Goal: Information Seeking & Learning: Learn about a topic

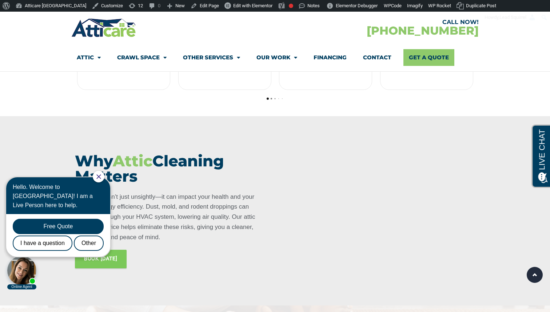
scroll to position [451, 0]
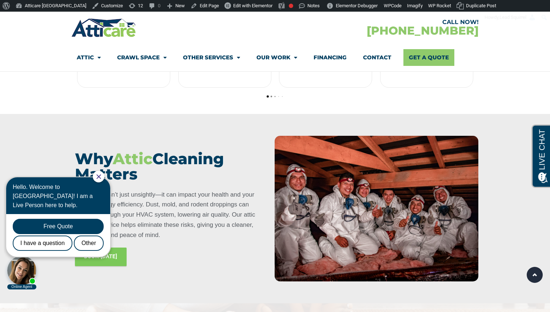
click at [101, 176] on icon "Close Chat" at bounding box center [98, 176] width 4 height 4
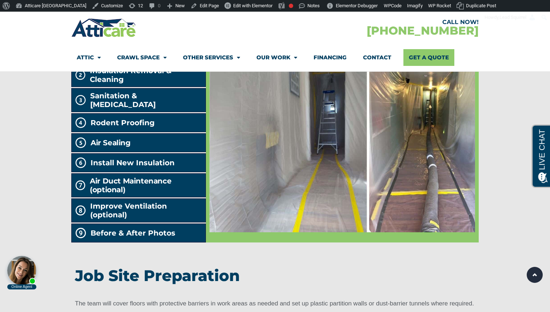
scroll to position [1500, 0]
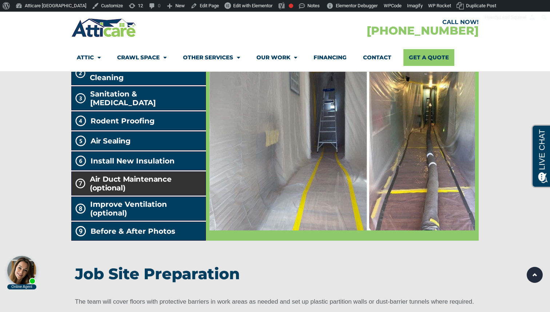
click at [169, 175] on h2 "Air Duct Maintenance (optional)" at bounding box center [146, 183] width 112 height 17
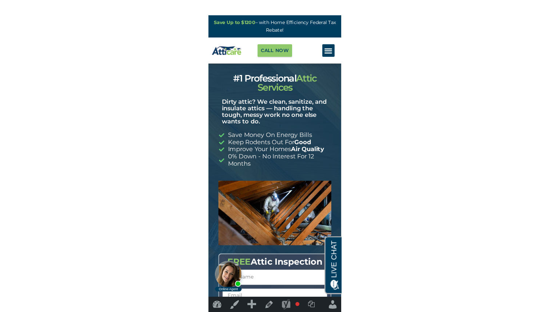
scroll to position [0, 0]
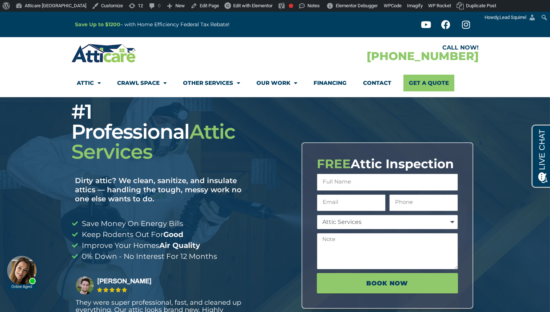
click at [105, 59] on img at bounding box center [103, 53] width 65 height 21
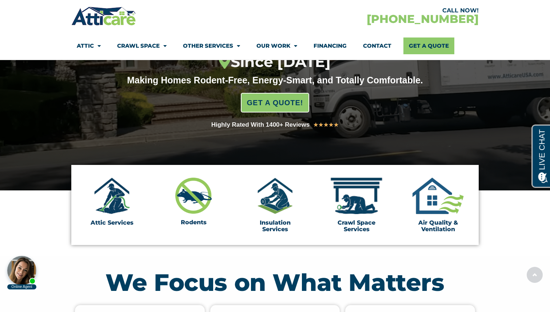
scroll to position [127, 0]
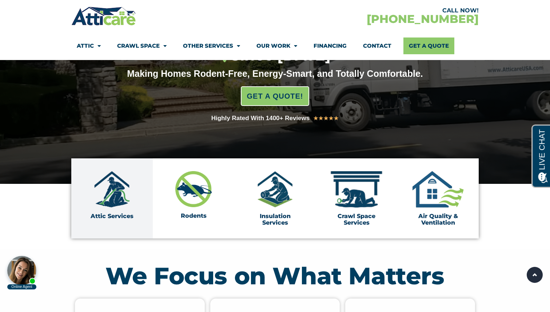
click at [120, 194] on img at bounding box center [112, 189] width 36 height 36
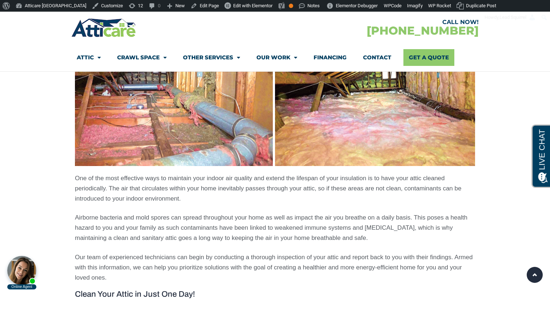
scroll to position [558, 0]
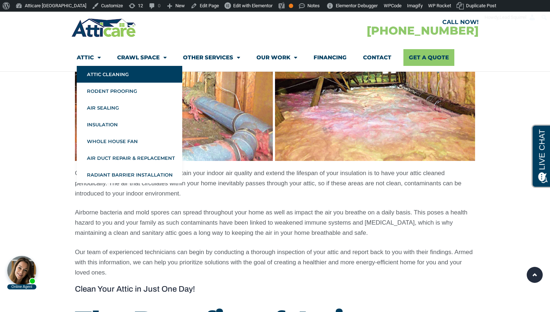
click at [99, 36] on img at bounding box center [103, 27] width 65 height 21
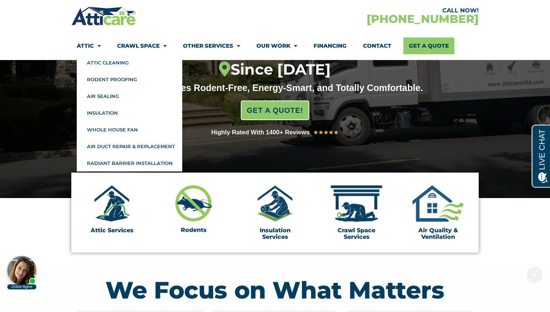
scroll to position [155, 0]
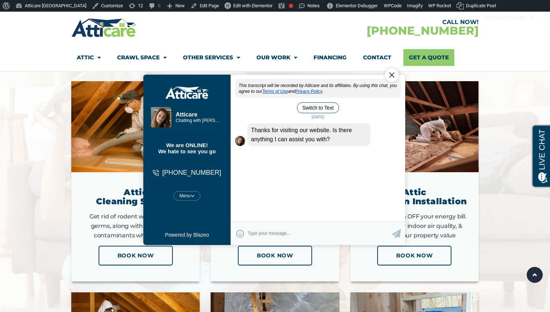
click at [392, 76] on div "Close Chat" at bounding box center [392, 75] width 14 height 14
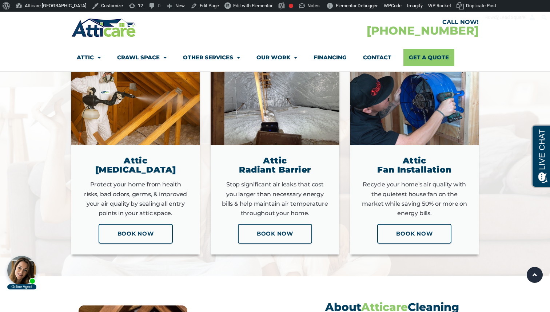
scroll to position [963, 0]
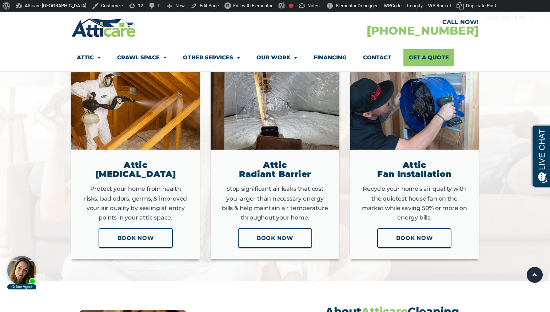
click at [93, 31] on img at bounding box center [103, 27] width 65 height 21
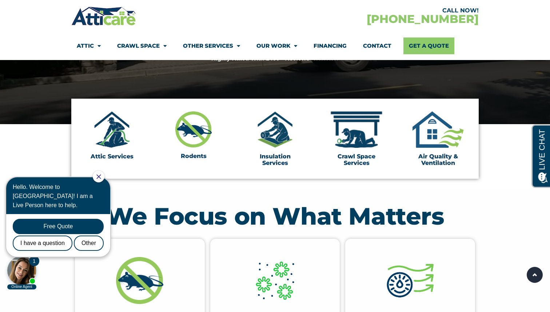
scroll to position [189, 0]
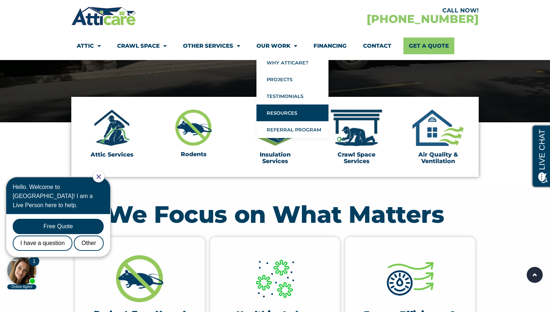
click at [287, 114] on link "Resources" at bounding box center [293, 112] width 72 height 17
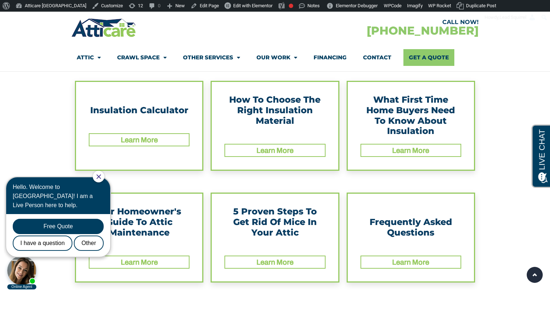
scroll to position [161, 0]
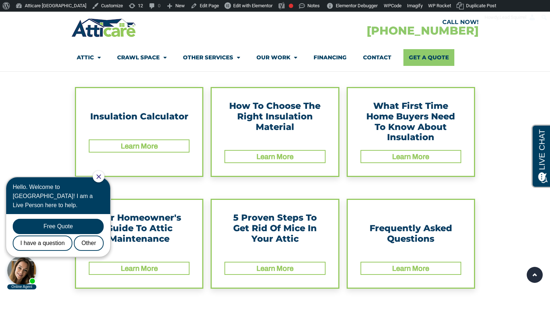
click at [269, 155] on link "Learn More" at bounding box center [275, 156] width 37 height 8
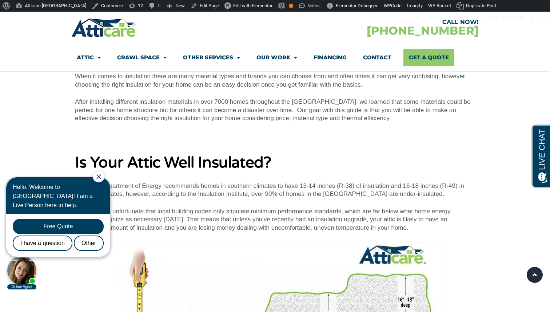
scroll to position [350, 0]
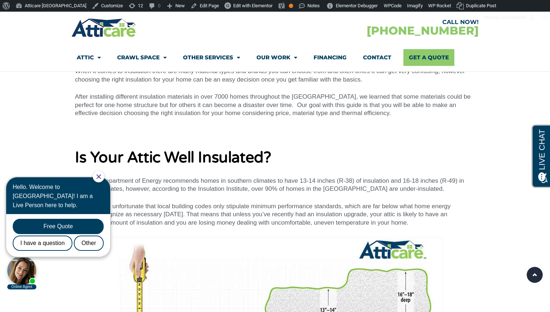
click at [104, 177] on div at bounding box center [99, 177] width 12 height 12
click at [101, 177] on icon "Close Chat" at bounding box center [98, 176] width 4 height 4
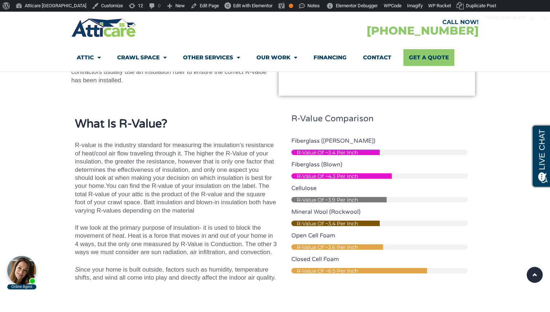
scroll to position [1710, 0]
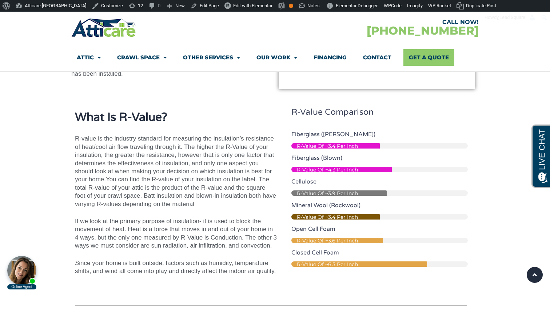
click at [83, 116] on strong "What Is R-Value?" at bounding box center [121, 117] width 92 height 14
click at [102, 142] on p "R-value is the industry standard for measuring the insulation’s resistance of h…" at bounding box center [176, 172] width 202 height 74
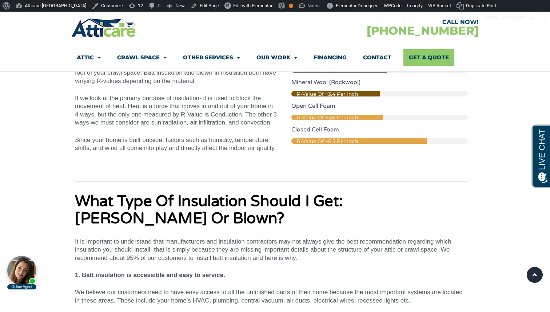
scroll to position [1839, 0]
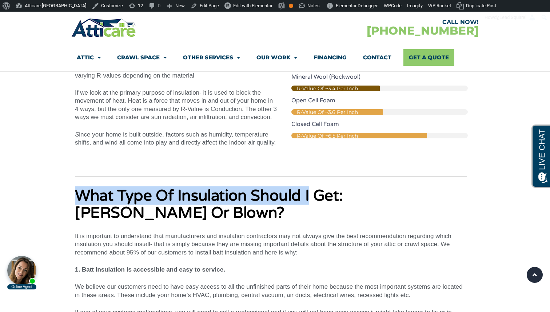
drag, startPoint x: 75, startPoint y: 192, endPoint x: 309, endPoint y: 195, distance: 234.8
click at [309, 195] on strong "What Type Of Insulation Should I Get: [PERSON_NAME] Or Blown?" at bounding box center [209, 203] width 268 height 35
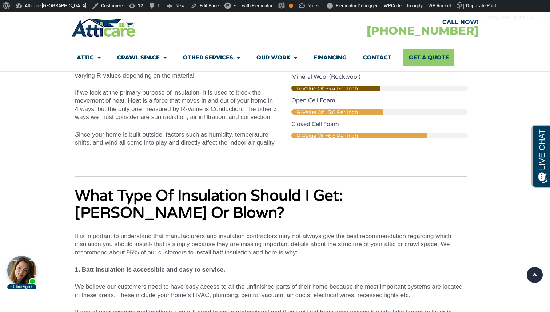
click at [258, 197] on strong "What Type Of Insulation Should I Get: [PERSON_NAME] Or Blown?" at bounding box center [209, 203] width 268 height 35
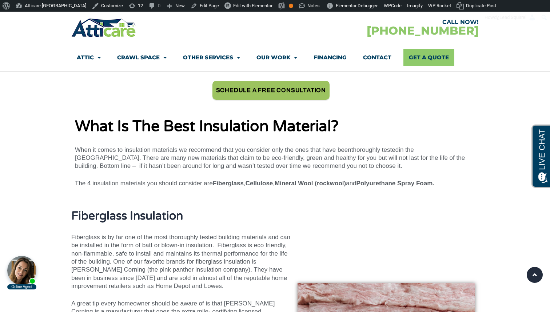
scroll to position [2410, 0]
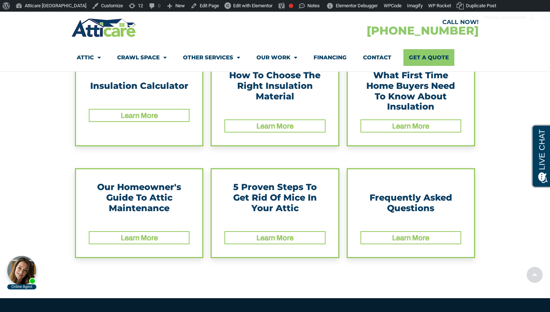
scroll to position [192, 0]
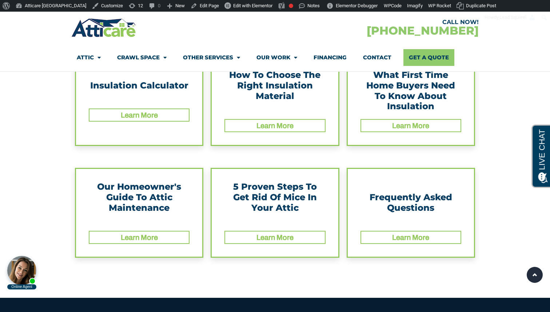
click at [273, 237] on link "Learn More" at bounding box center [275, 237] width 37 height 8
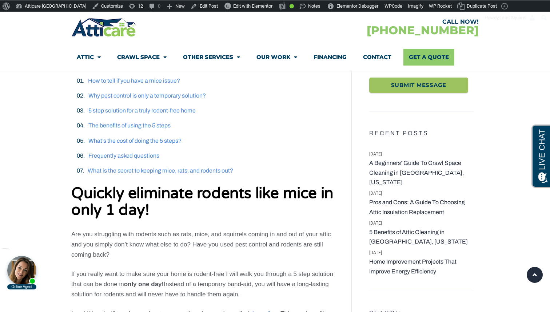
scroll to position [278, 0]
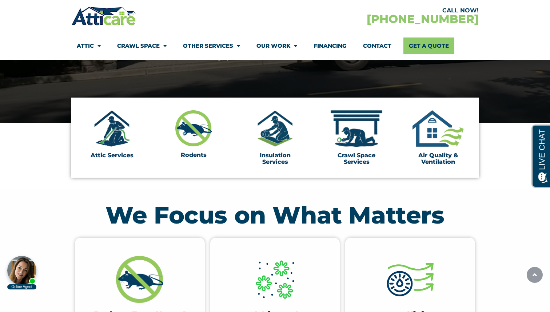
scroll to position [189, 0]
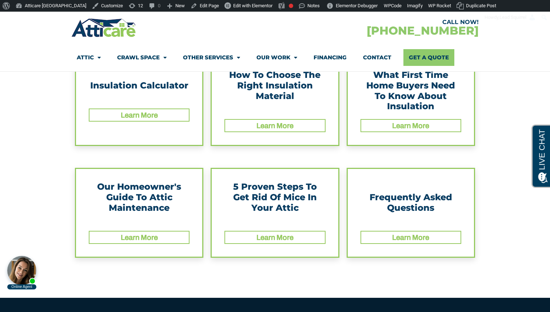
click at [255, 124] on div "Learn More" at bounding box center [274, 126] width 99 height 12
click at [279, 124] on link "Learn More" at bounding box center [275, 126] width 37 height 8
click at [280, 237] on link "Learn More" at bounding box center [275, 237] width 37 height 8
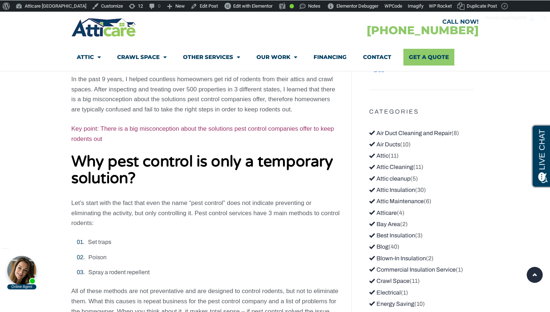
scroll to position [724, 0]
